Goal: Information Seeking & Learning: Learn about a topic

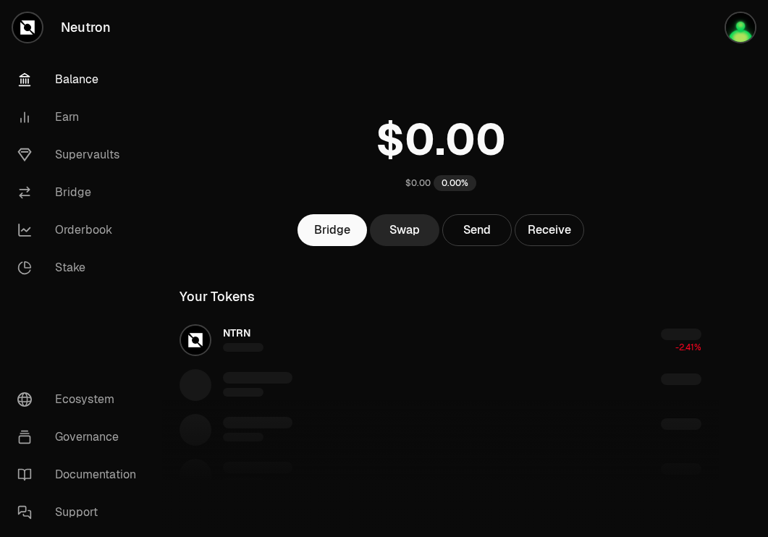
scroll to position [250, 0]
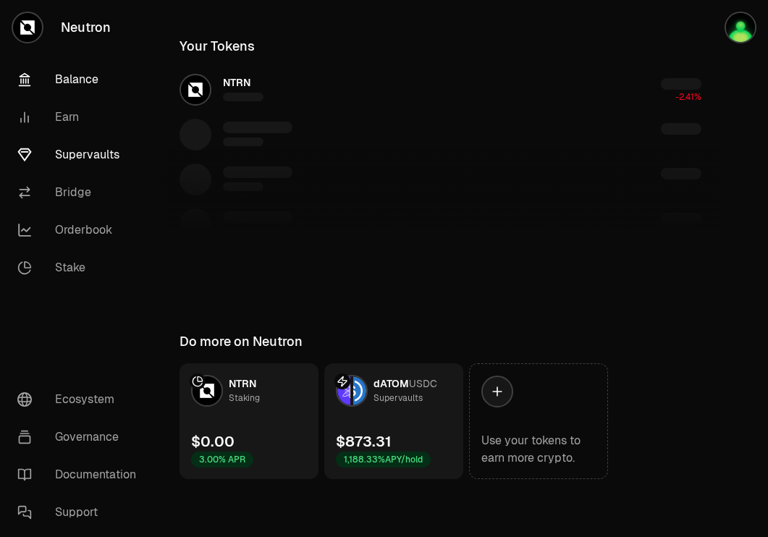
click at [96, 145] on link "Supervaults" at bounding box center [81, 155] width 150 height 38
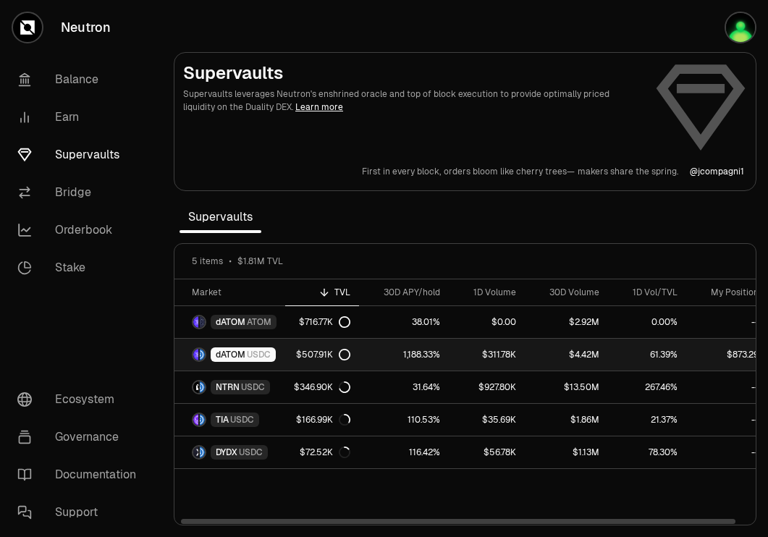
click at [260, 352] on span "USDC" at bounding box center [259, 355] width 24 height 12
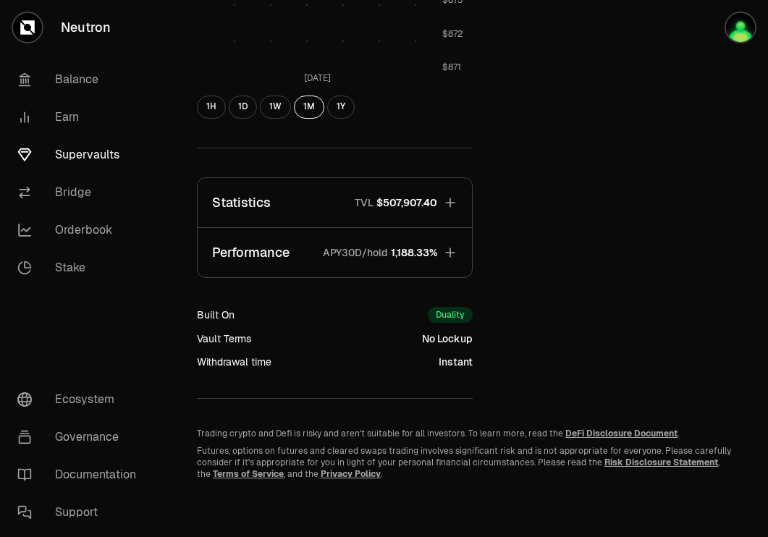
scroll to position [585, 0]
click at [408, 242] on button "Performance APY30D/hold 1,188.33%" at bounding box center [335, 253] width 274 height 49
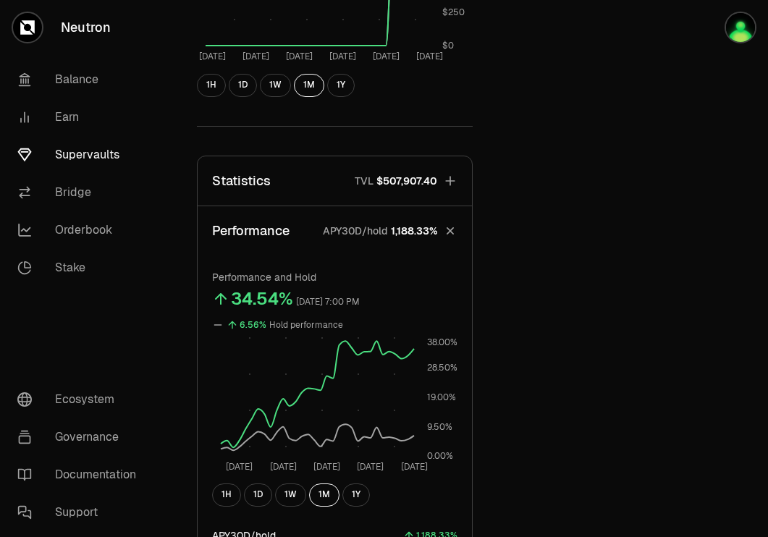
scroll to position [456, 0]
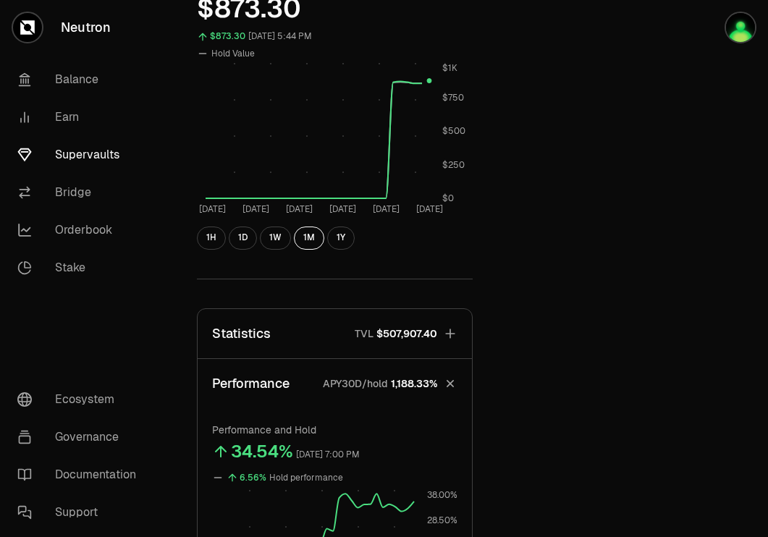
click at [423, 337] on span "$507,907.40" at bounding box center [406, 333] width 61 height 14
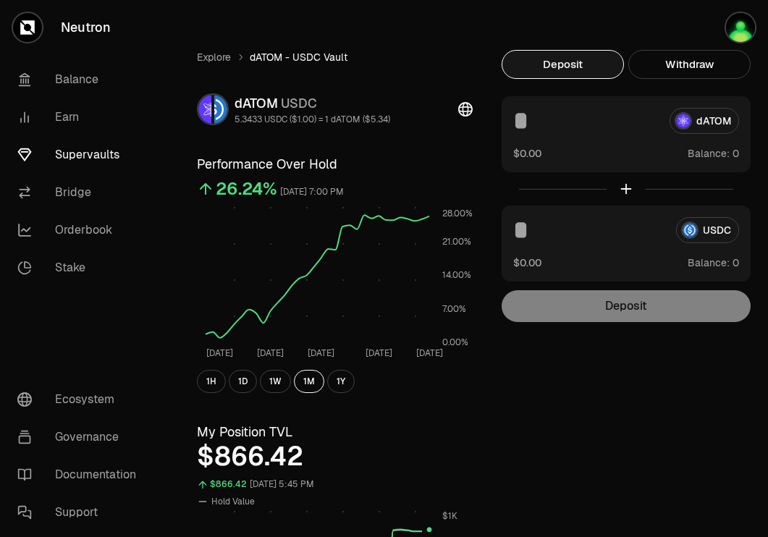
scroll to position [10, 0]
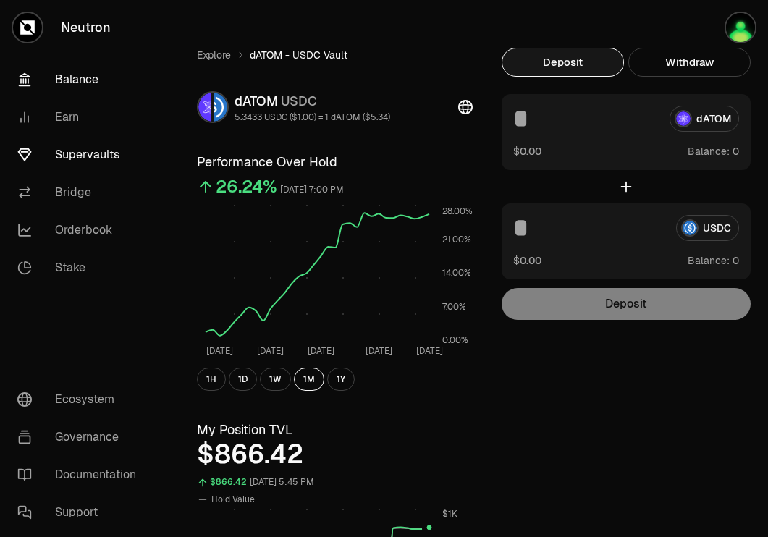
click at [76, 73] on link "Balance" at bounding box center [81, 80] width 150 height 38
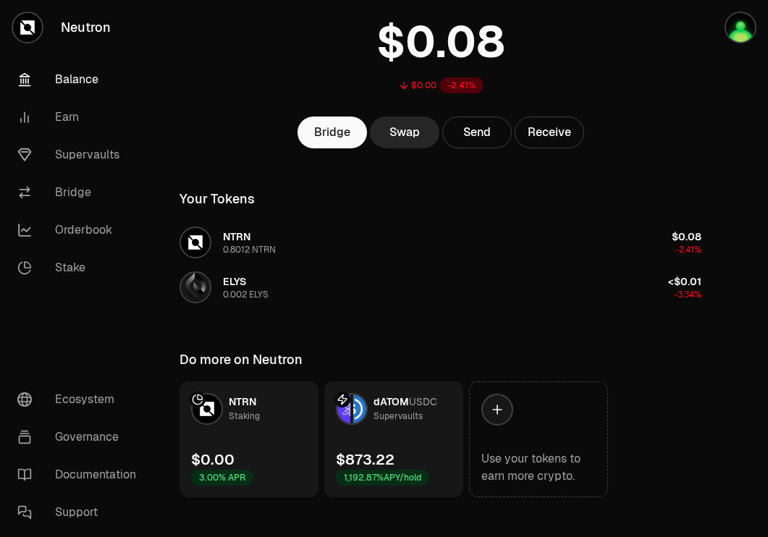
scroll to position [106, 0]
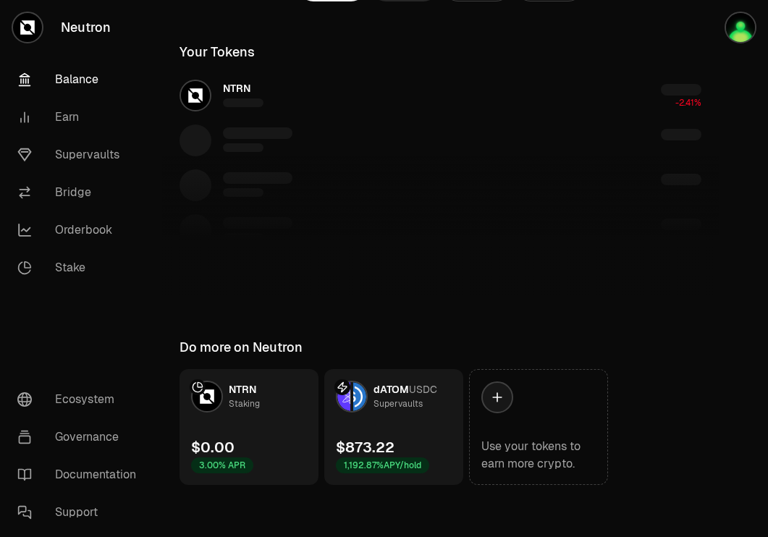
scroll to position [116, 0]
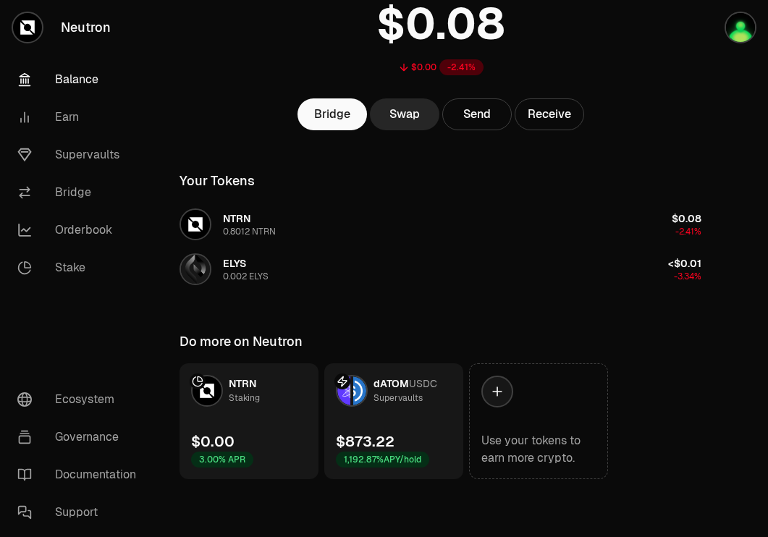
click at [397, 425] on link "dATOM USDC Supervaults $873.22 1,192.87% APY/hold" at bounding box center [393, 421] width 139 height 116
